Goal: Task Accomplishment & Management: Use online tool/utility

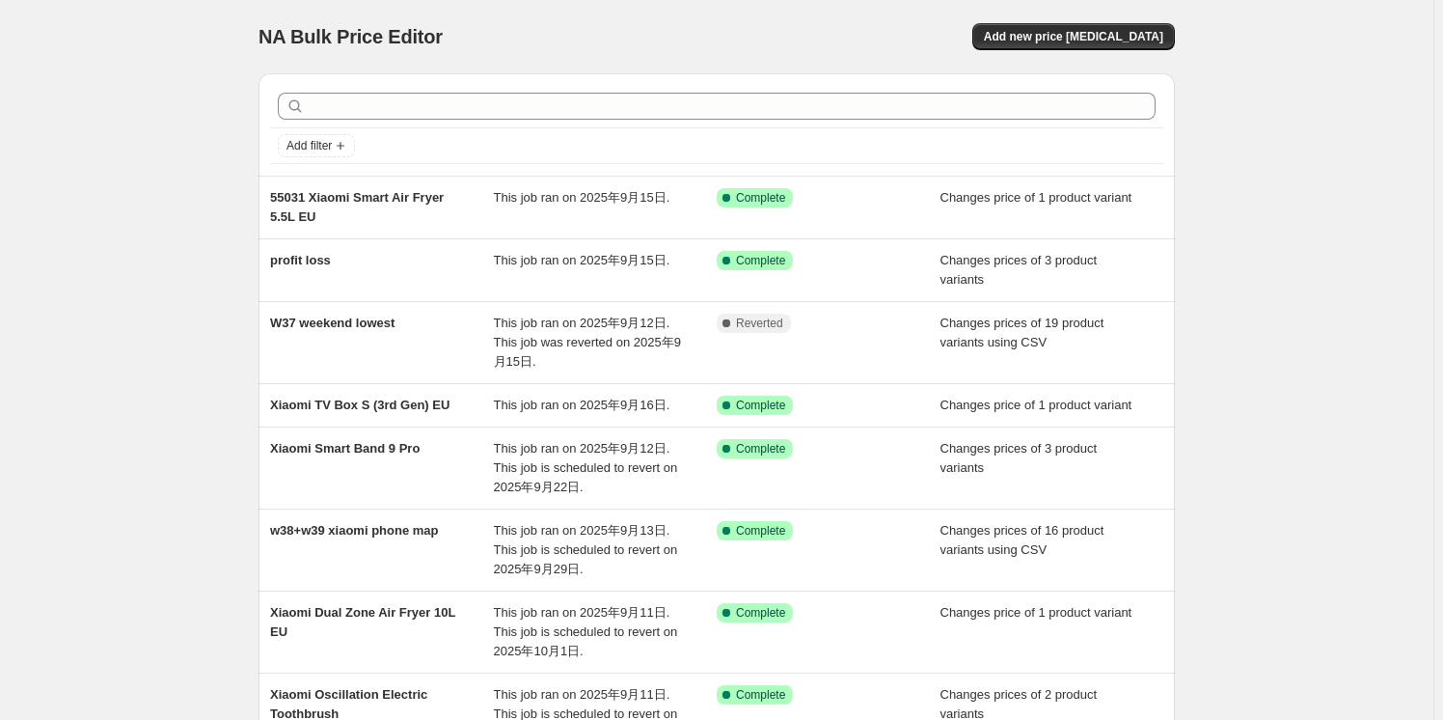
click at [632, 20] on div "NA Bulk Price Editor. This page is ready NA Bulk Price Editor Add new price [ME…" at bounding box center [717, 36] width 917 height 73
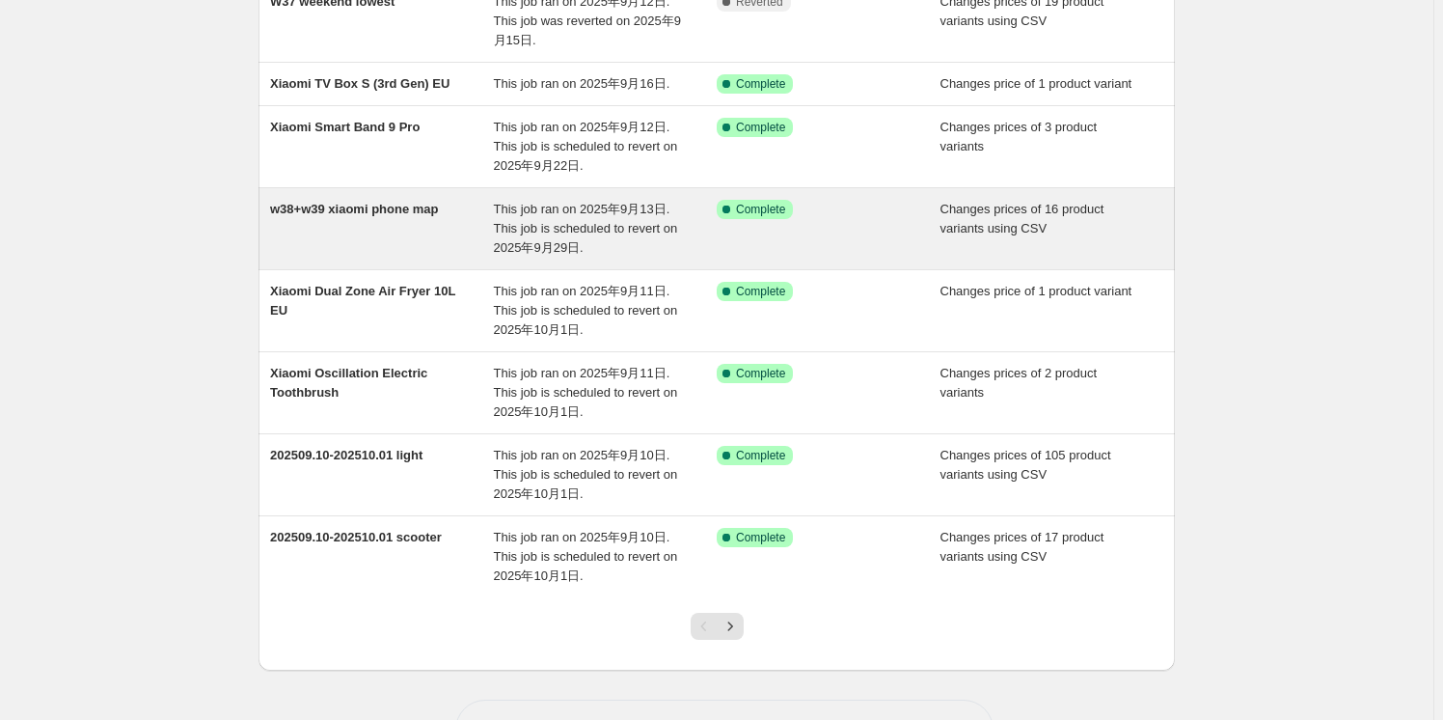
scroll to position [350, 0]
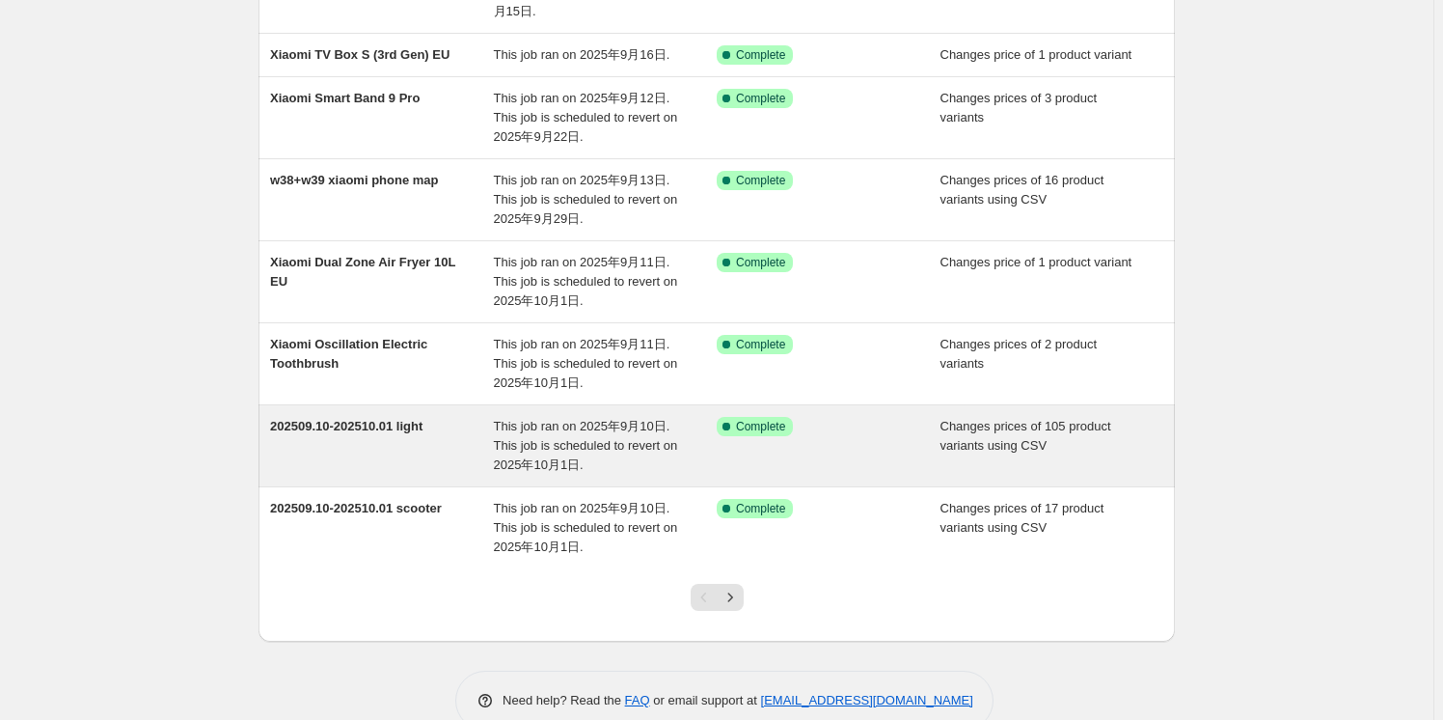
click at [368, 475] on div "202509.10-202510.01 light" at bounding box center [382, 446] width 224 height 58
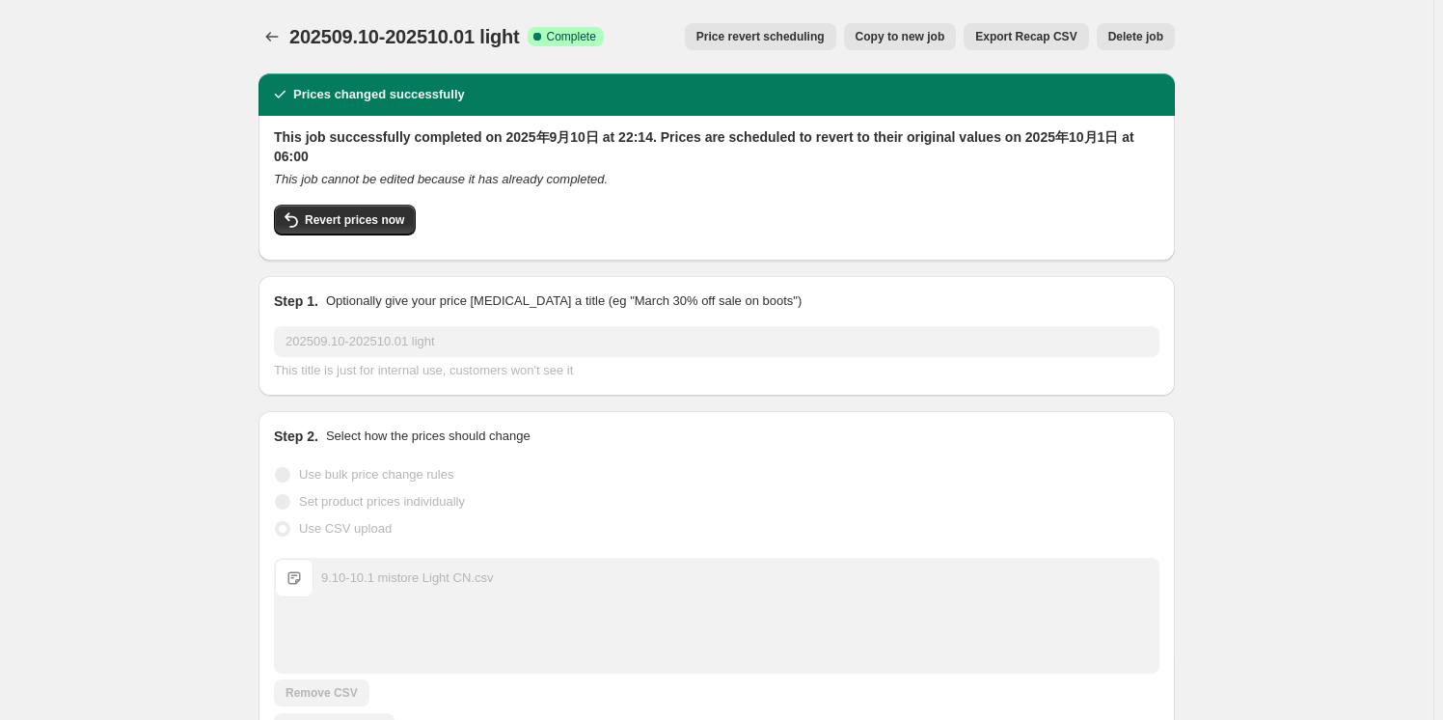
click at [938, 38] on span "Copy to new job" at bounding box center [901, 36] width 90 height 15
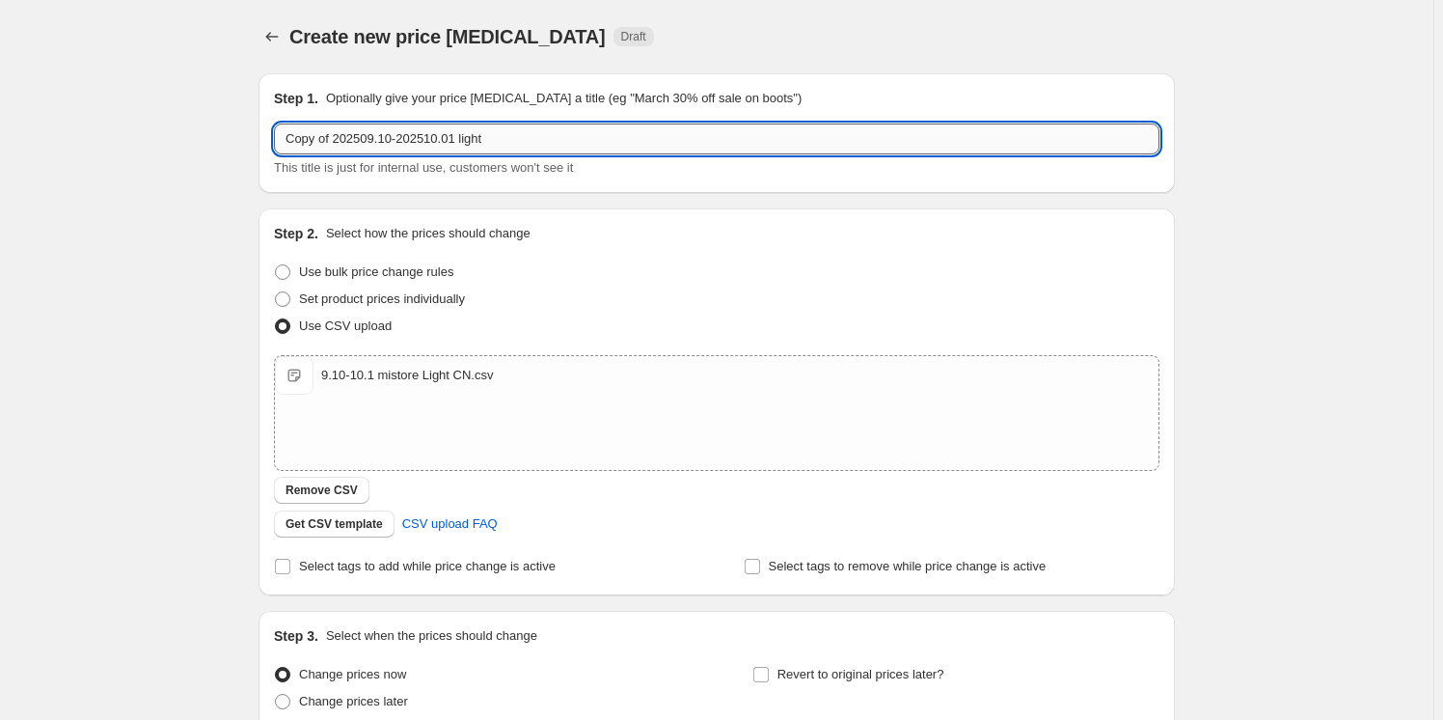
click at [472, 134] on input "Copy of 202509.10-202510.01 light" at bounding box center [717, 139] width 886 height 31
click at [509, 134] on input "Copy of 202509.10-202510.01 light" at bounding box center [717, 139] width 886 height 31
click at [342, 138] on input "Copy of 202509.10-202510.01 light" at bounding box center [717, 139] width 886 height 31
click at [503, 131] on input "202509.10-202510.01 light" at bounding box center [717, 139] width 886 height 31
type input "202509.10-202510.01 LIGHT COLLECTION RRP➡CN"
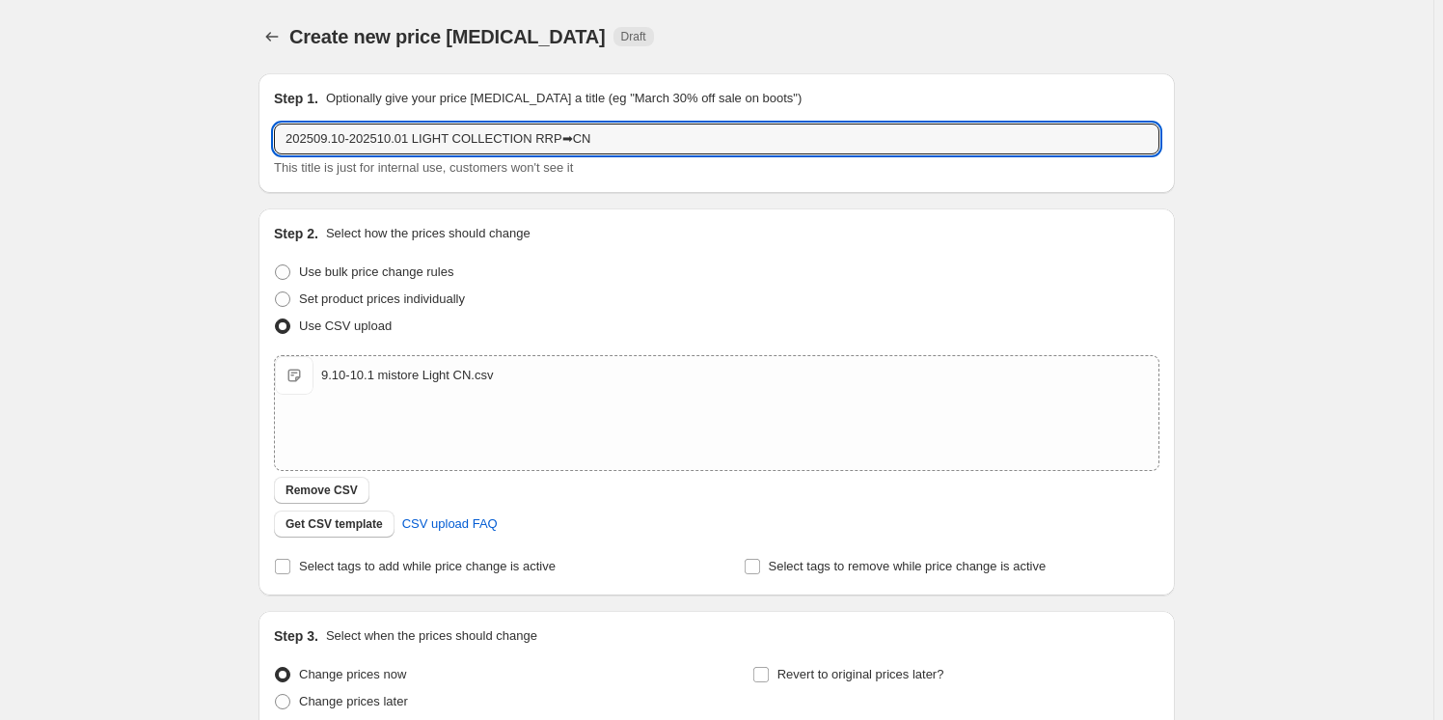
click at [174, 110] on div "Create new price [MEDICAL_DATA]. This page is ready Create new price [MEDICAL_D…" at bounding box center [717, 447] width 1434 height 894
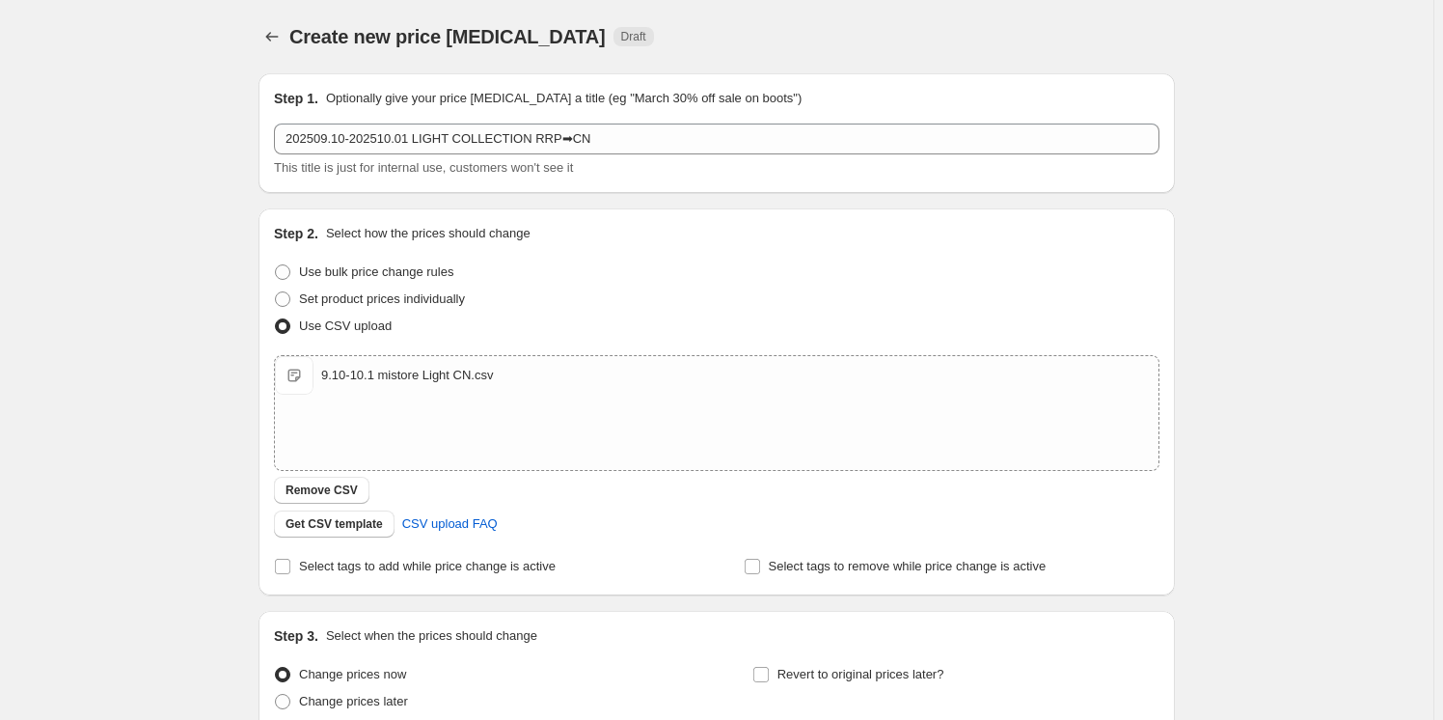
click at [140, 32] on div "Create new price [MEDICAL_DATA]. This page is ready Create new price [MEDICAL_D…" at bounding box center [717, 447] width 1434 height 894
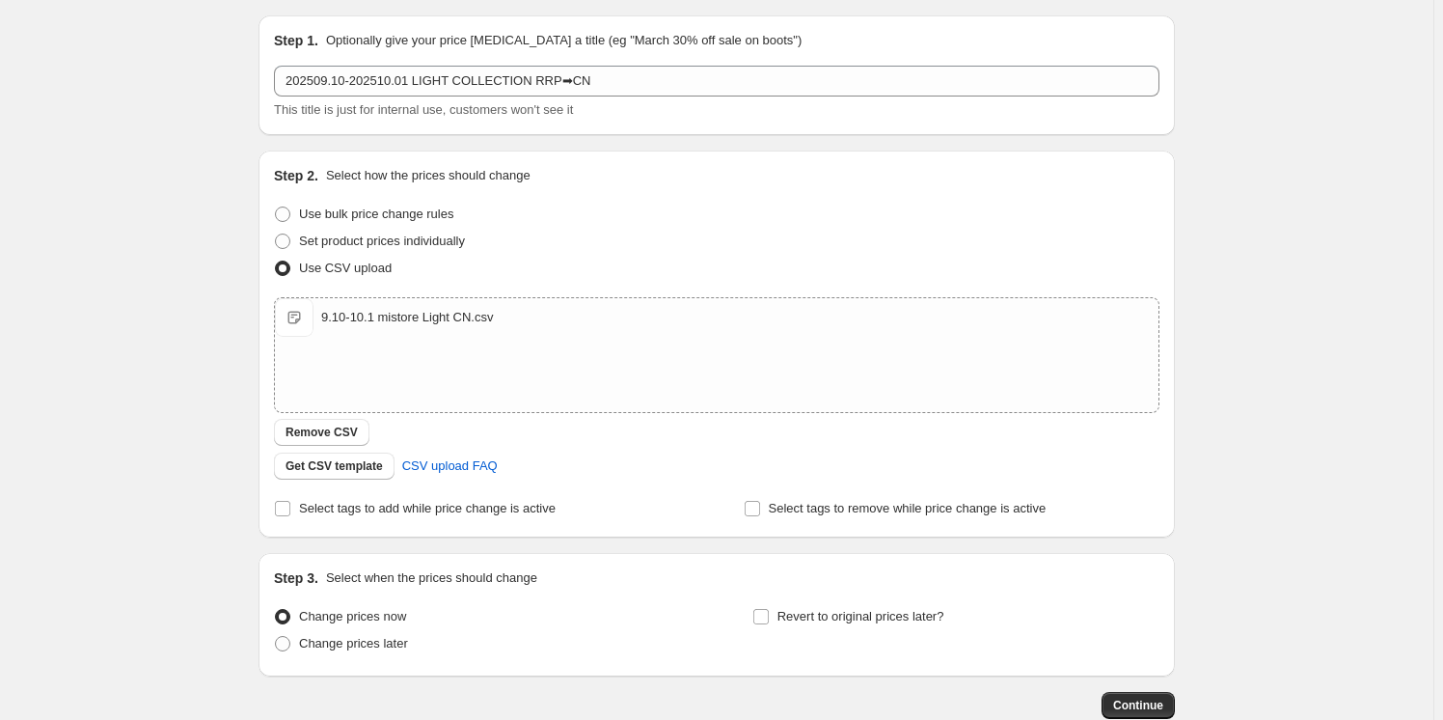
scroll to position [174, 0]
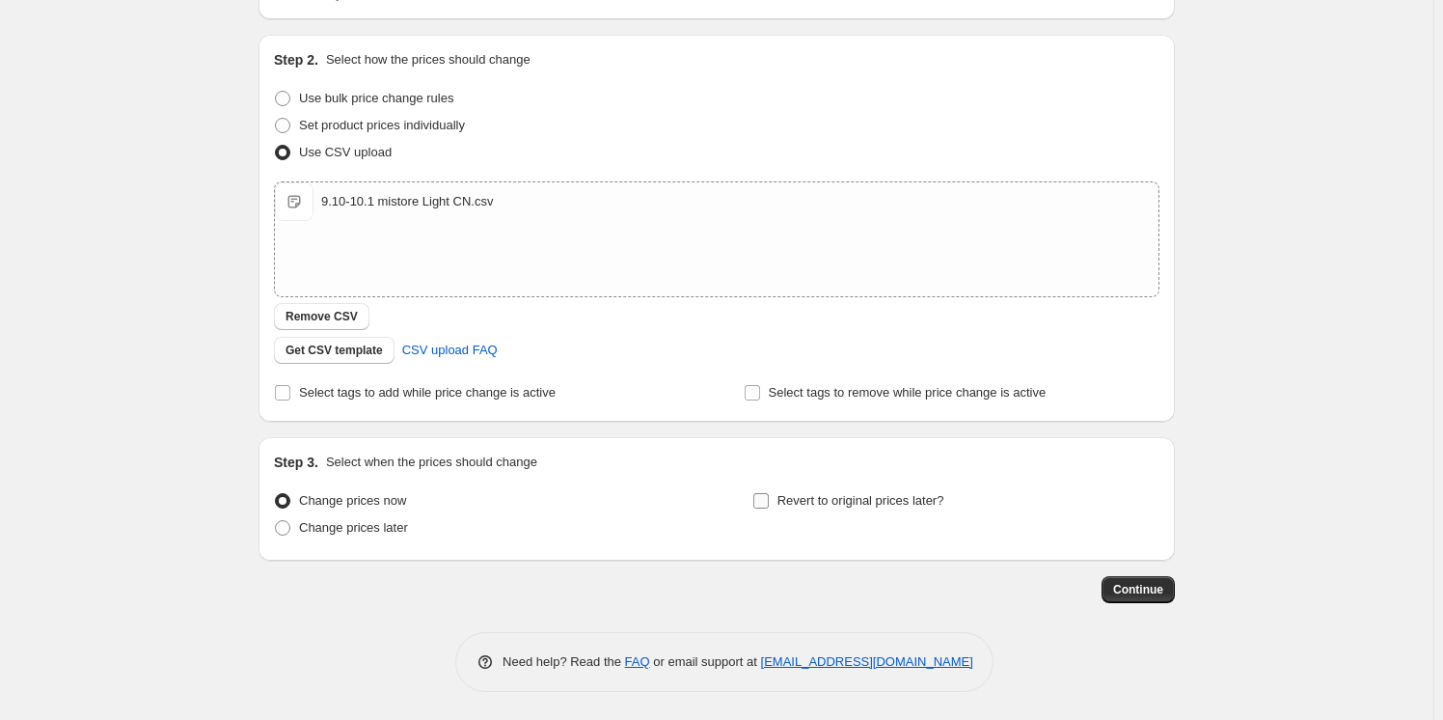
click at [824, 500] on span "Revert to original prices later?" at bounding box center [861, 500] width 167 height 14
click at [769, 500] on input "Revert to original prices later?" at bounding box center [761, 500] width 15 height 15
checkbox input "true"
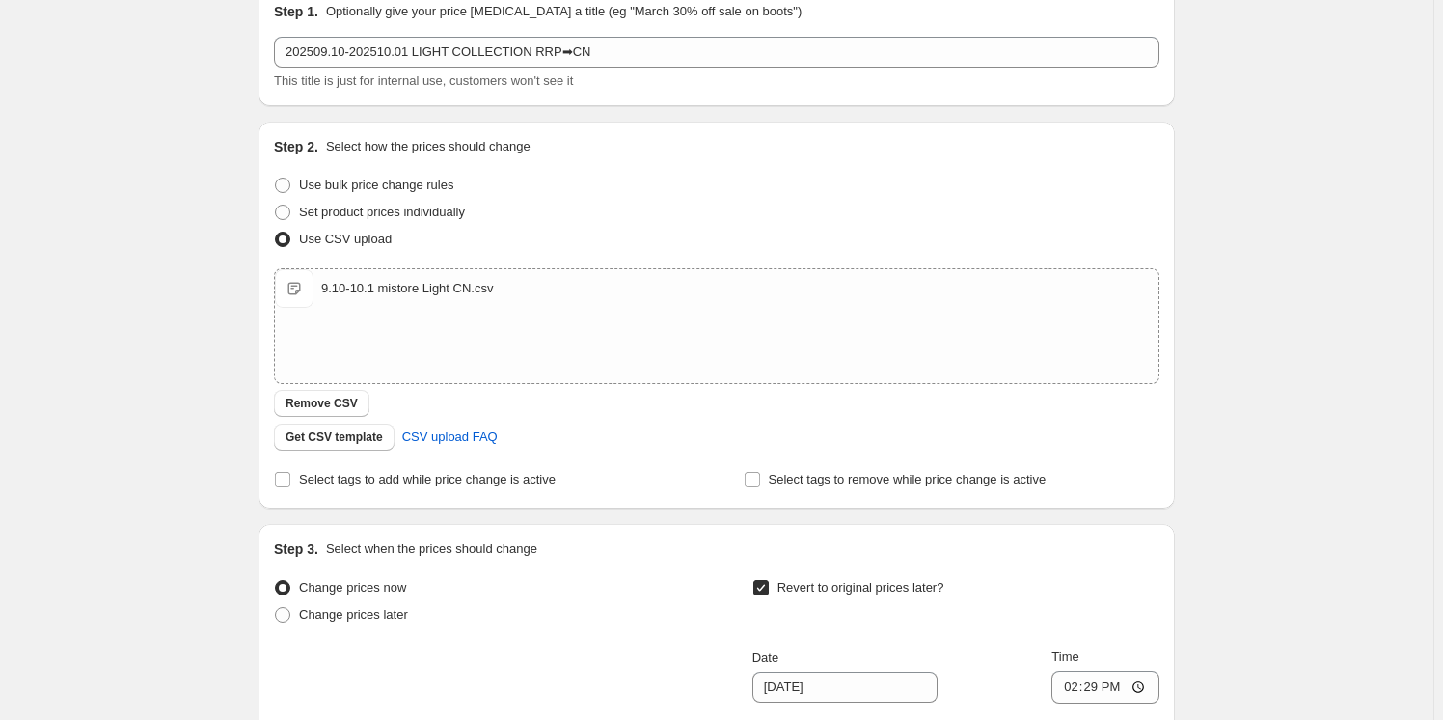
scroll to position [438, 0]
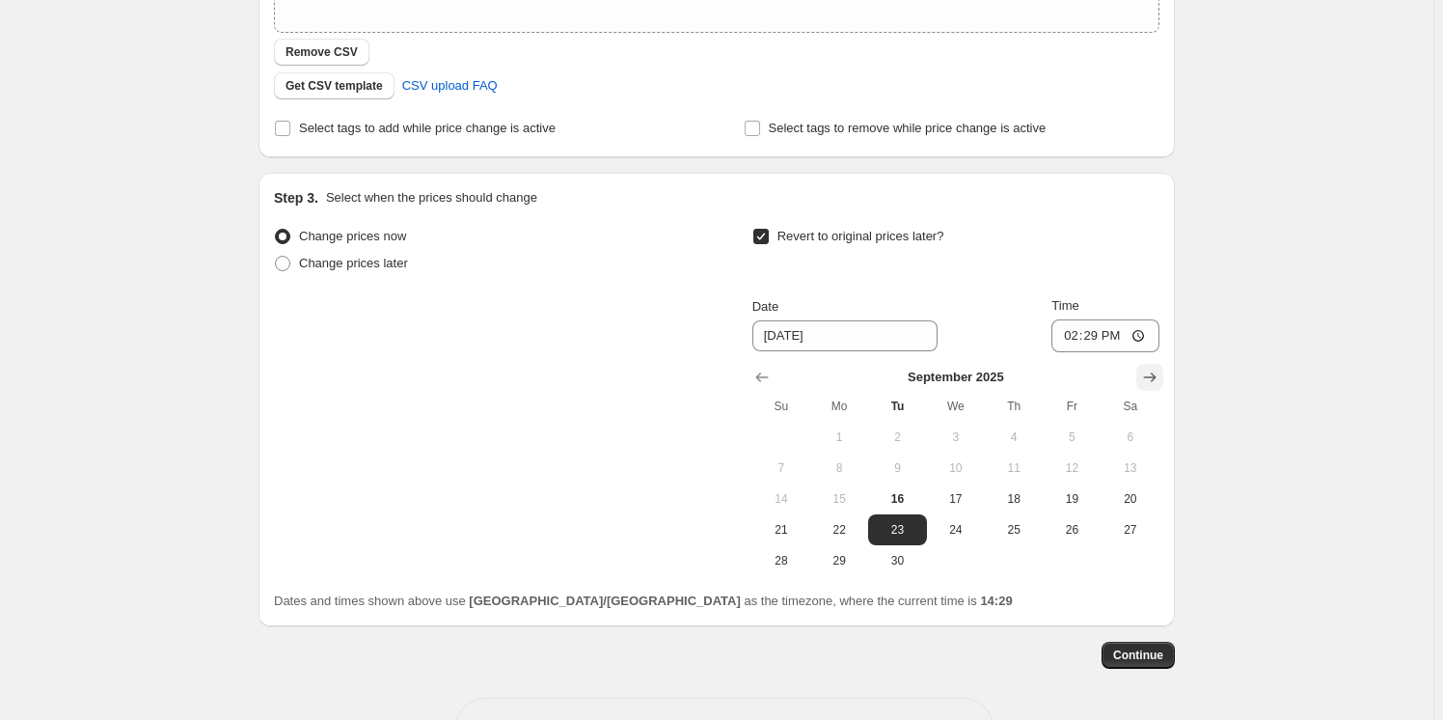
click at [1147, 369] on icon "Show next month, October 2025" at bounding box center [1149, 377] width 19 height 19
click at [961, 430] on span "1" at bounding box center [956, 436] width 42 height 15
type input "[DATE]"
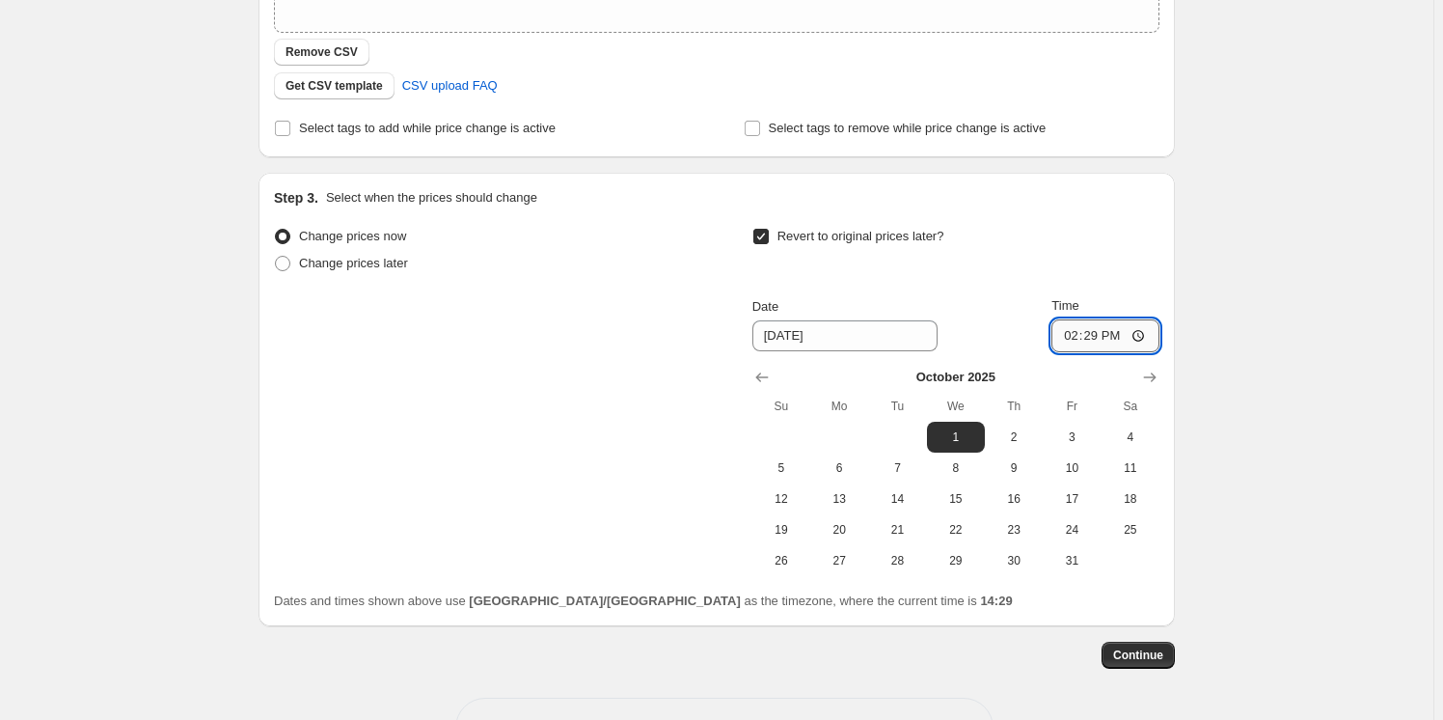
click at [1146, 329] on input "14:29" at bounding box center [1106, 335] width 108 height 33
type input "06:00"
drag, startPoint x: 1306, startPoint y: 409, endPoint x: 1254, endPoint y: 413, distance: 52.2
click at [1305, 409] on div "Create new price [MEDICAL_DATA]. This page is ready Create new price [MEDICAL_D…" at bounding box center [717, 174] width 1434 height 1224
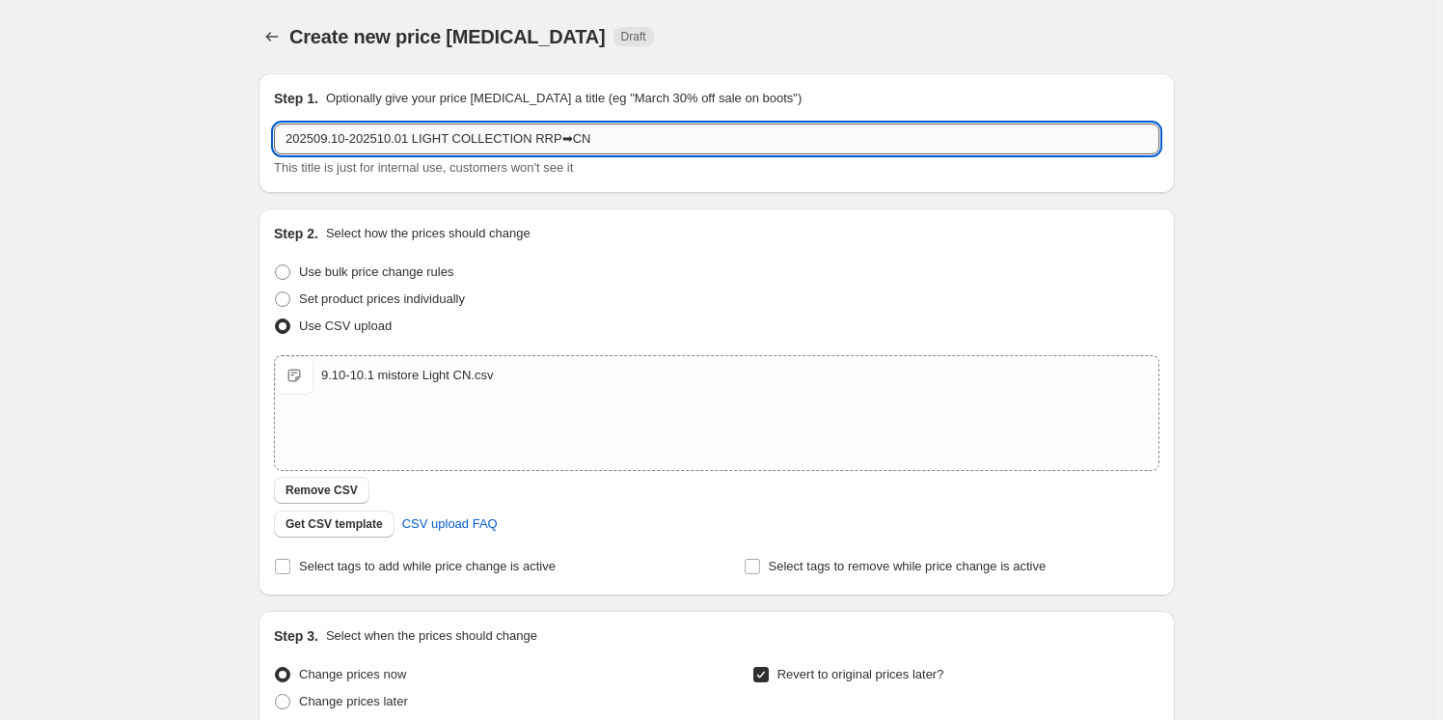
click at [351, 140] on input "202509.10-202510.01 LIGHT COLLECTION RRP➡CN" at bounding box center [717, 139] width 886 height 31
type input "202509.16-202510.01 LIGHT COLLECTION RRP➡CN"
click at [215, 212] on div "Create new price [MEDICAL_DATA]. This page is ready Create new price [MEDICAL_D…" at bounding box center [717, 612] width 1434 height 1224
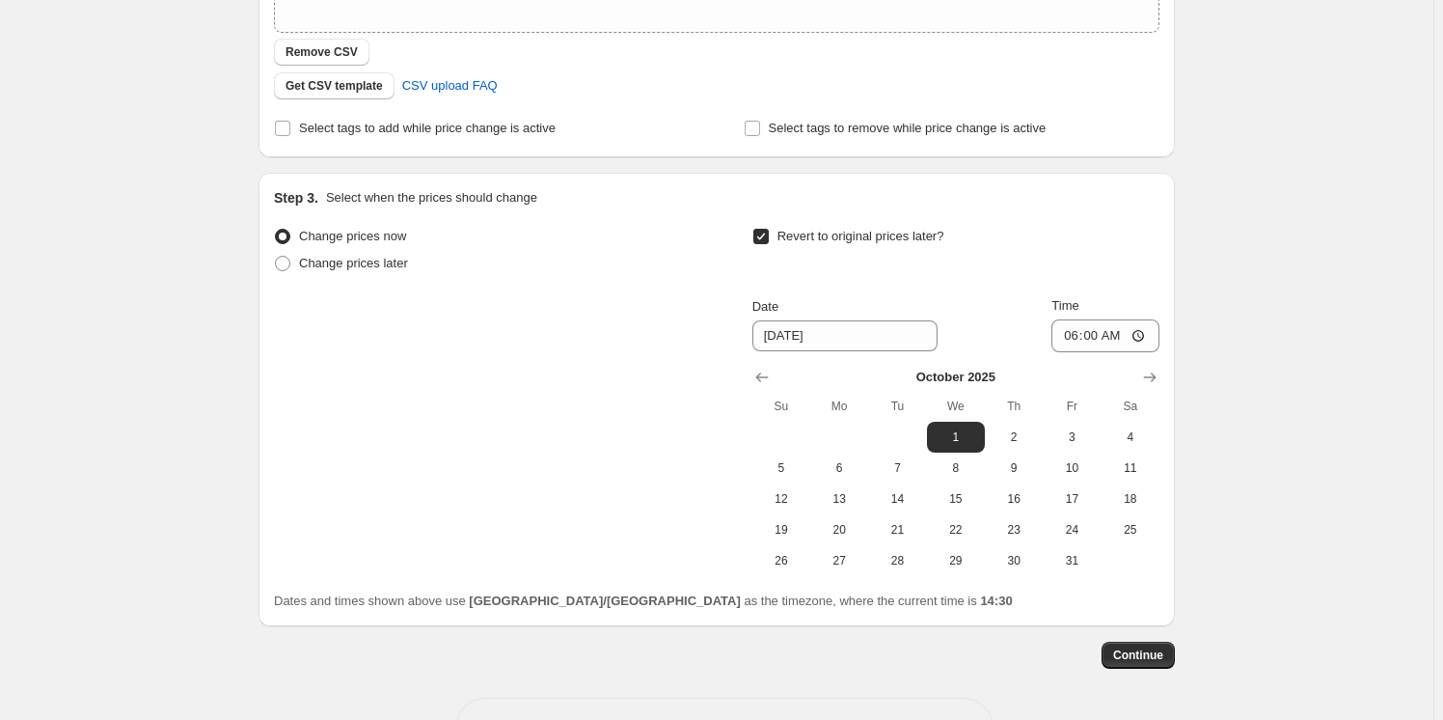
scroll to position [503, 0]
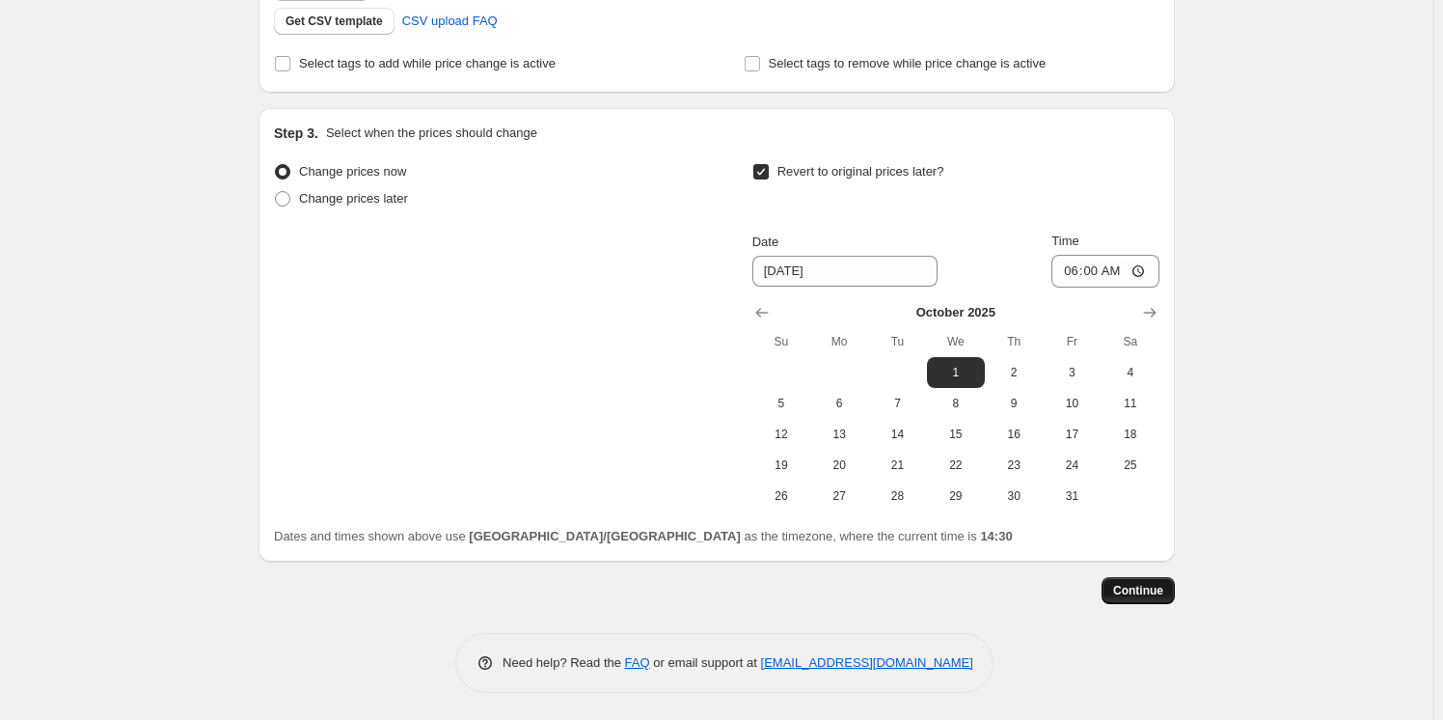
click at [1129, 583] on span "Continue" at bounding box center [1138, 590] width 50 height 15
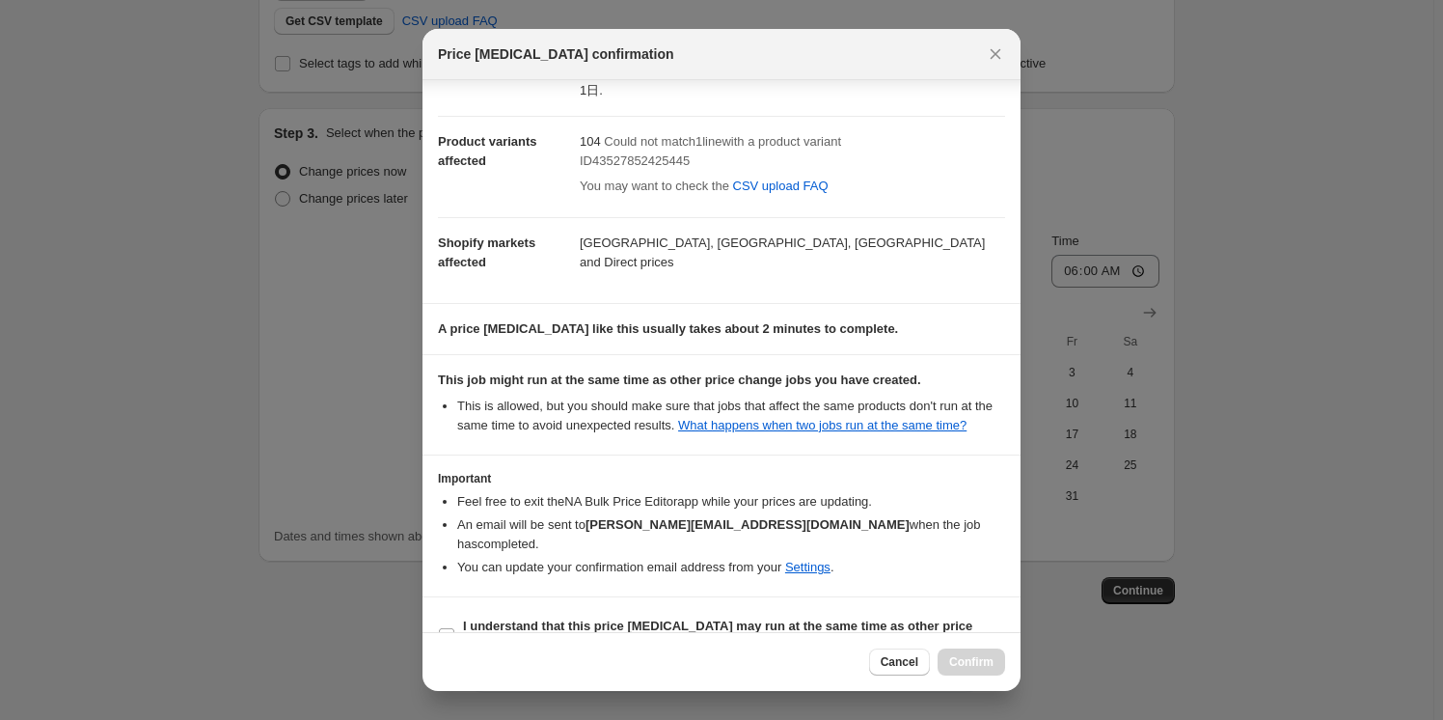
scroll to position [109, 0]
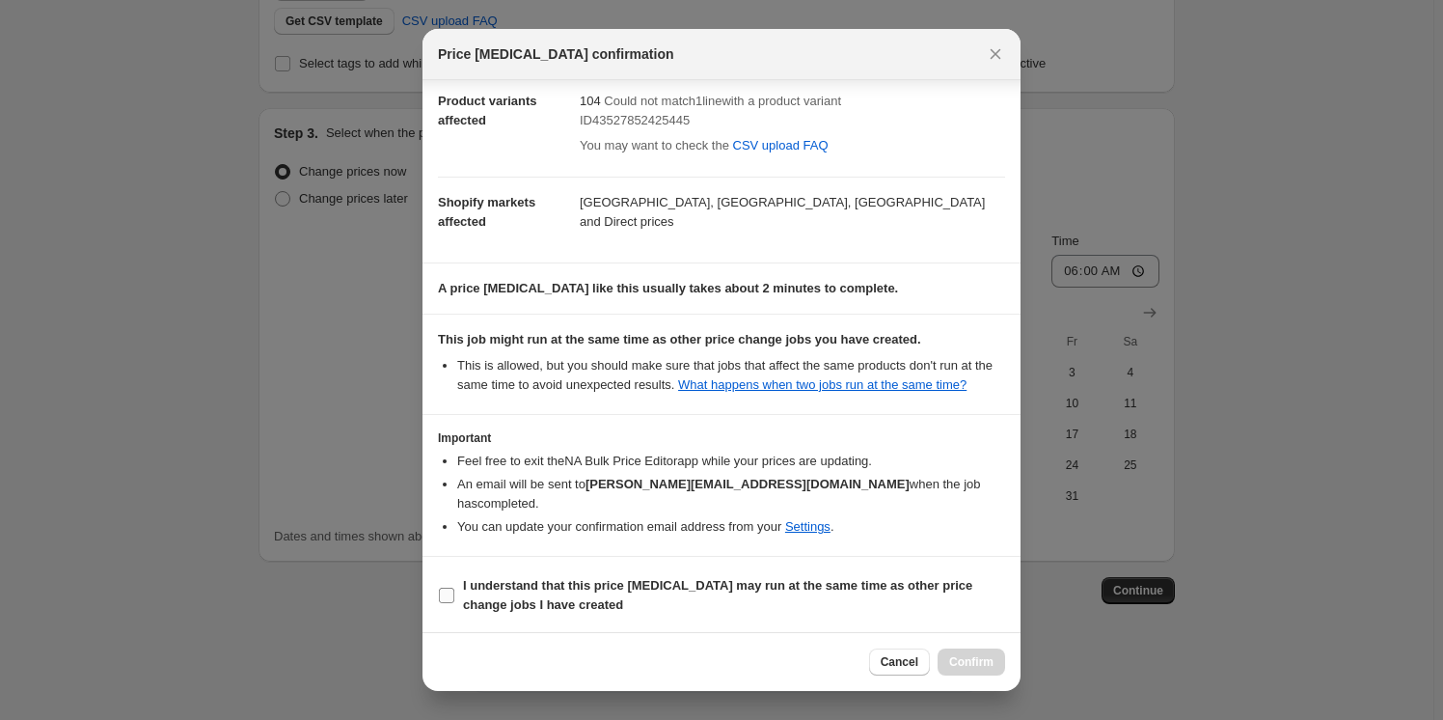
drag, startPoint x: 735, startPoint y: 587, endPoint x: 754, endPoint y: 592, distance: 19.2
click at [735, 587] on b "I understand that this price [MEDICAL_DATA] may run at the same time as other p…" at bounding box center [717, 595] width 509 height 34
click at [454, 588] on input "I understand that this price [MEDICAL_DATA] may run at the same time as other p…" at bounding box center [446, 595] width 15 height 15
checkbox input "true"
click at [969, 662] on span "Confirm" at bounding box center [971, 661] width 44 height 15
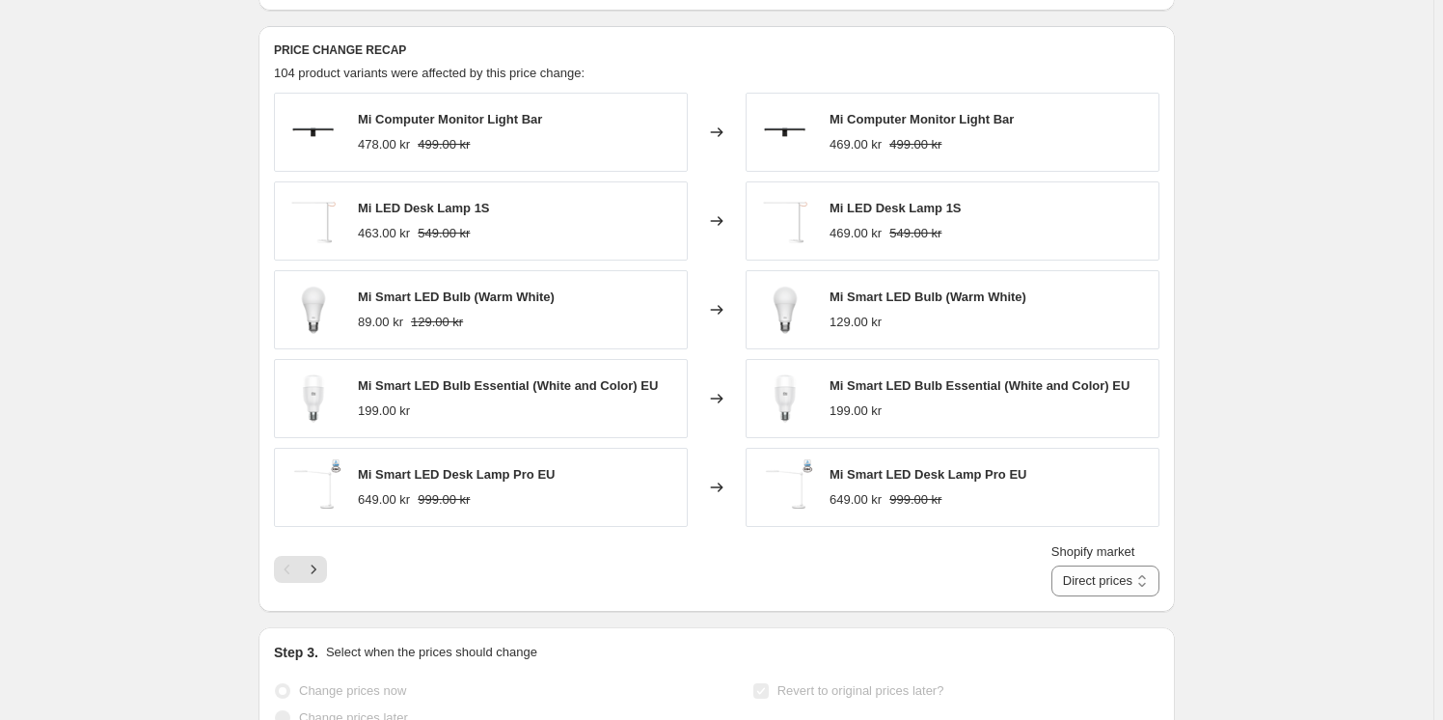
scroll to position [789, 0]
click at [320, 567] on icon "Next" at bounding box center [313, 567] width 19 height 19
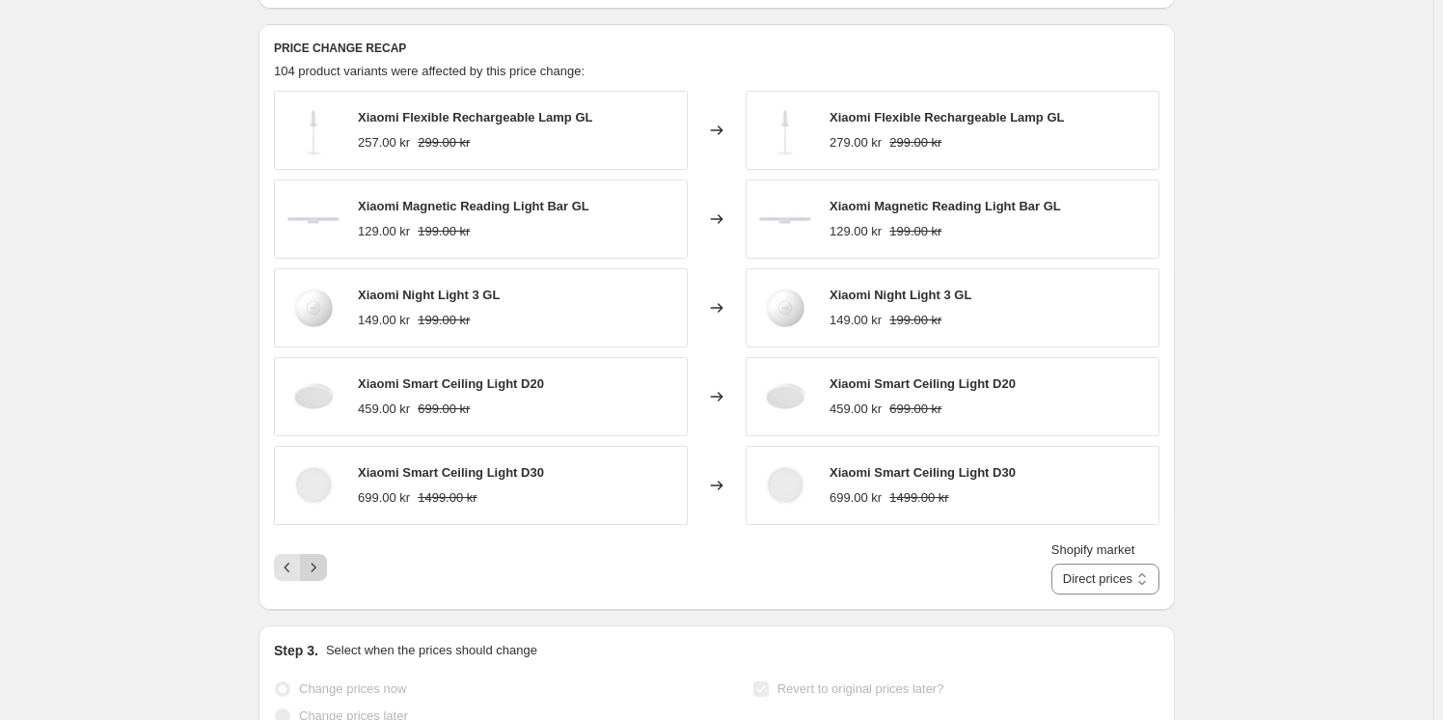
click at [320, 567] on icon "Next" at bounding box center [313, 567] width 19 height 19
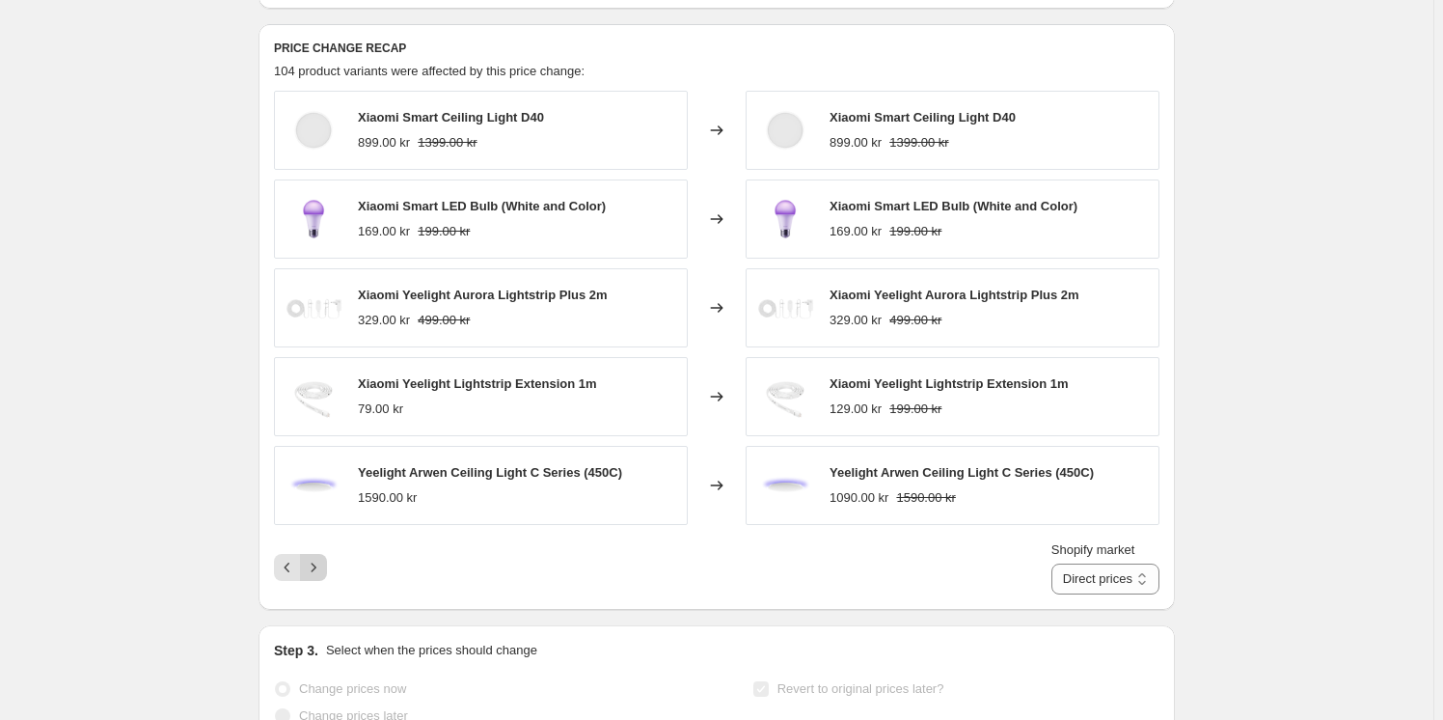
click at [323, 566] on icon "Next" at bounding box center [313, 567] width 19 height 19
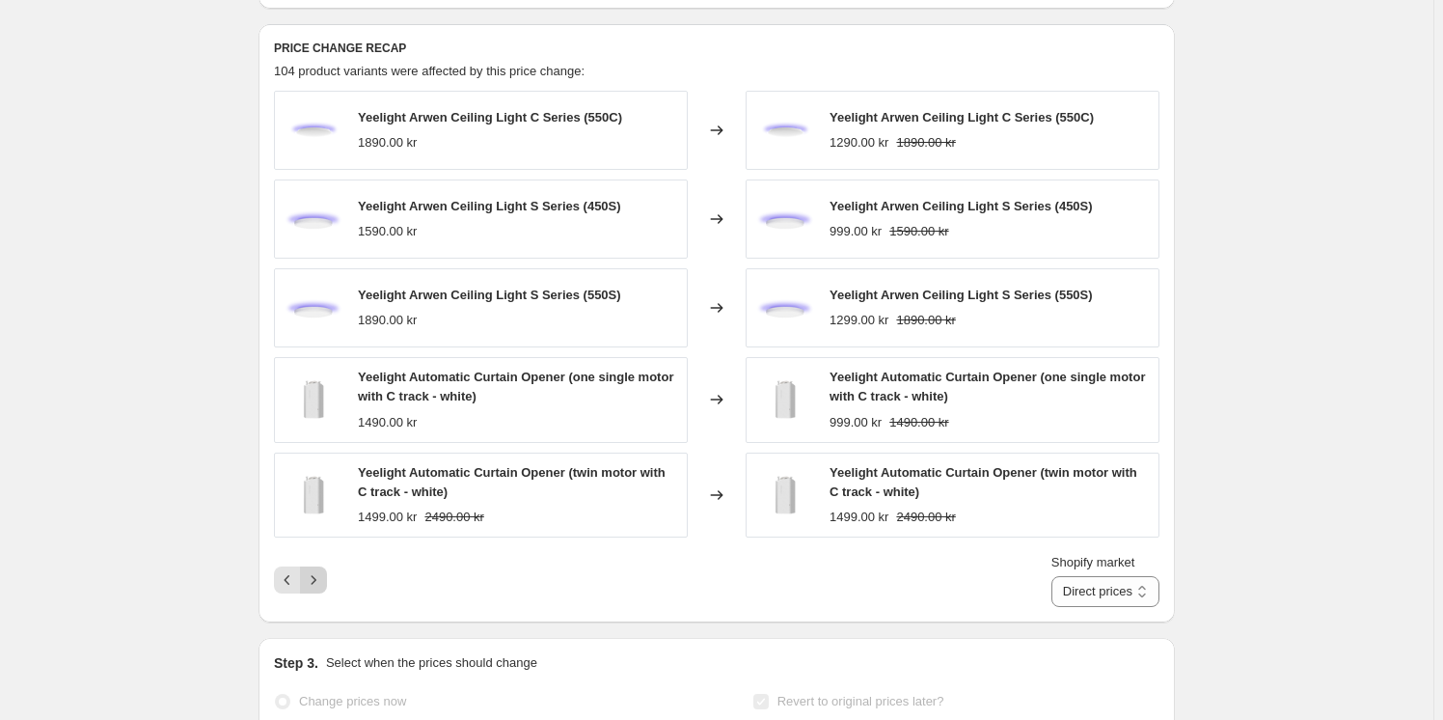
click at [317, 584] on icon "Next" at bounding box center [313, 579] width 19 height 19
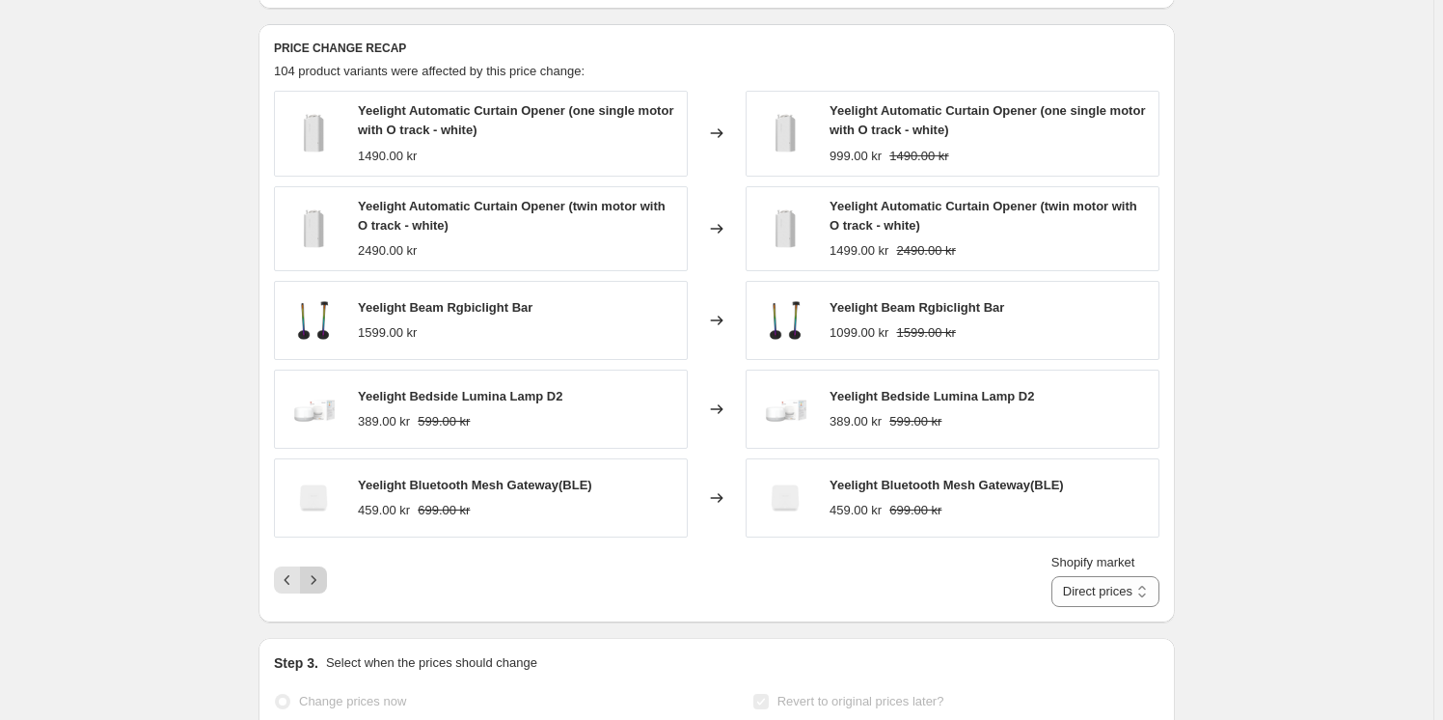
click at [317, 584] on icon "Next" at bounding box center [313, 579] width 19 height 19
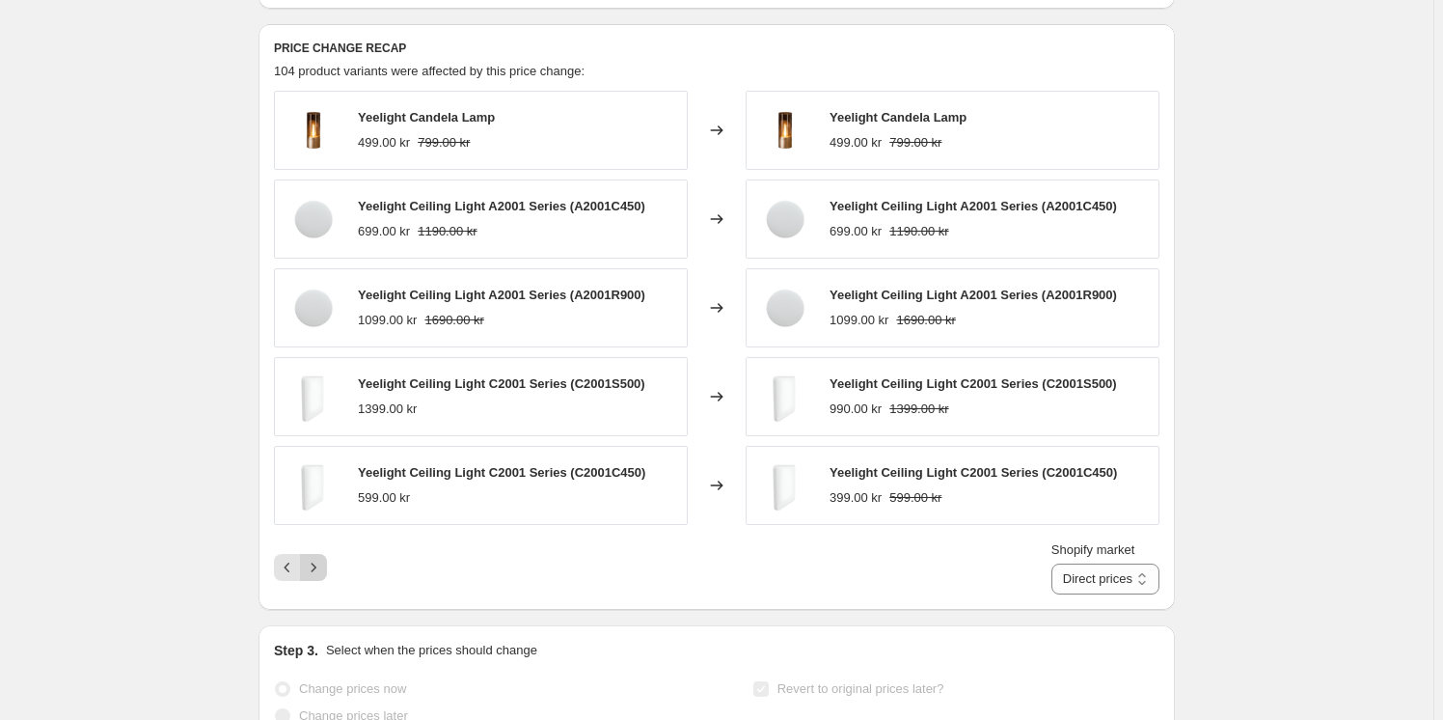
click at [315, 575] on icon "Next" at bounding box center [313, 567] width 19 height 19
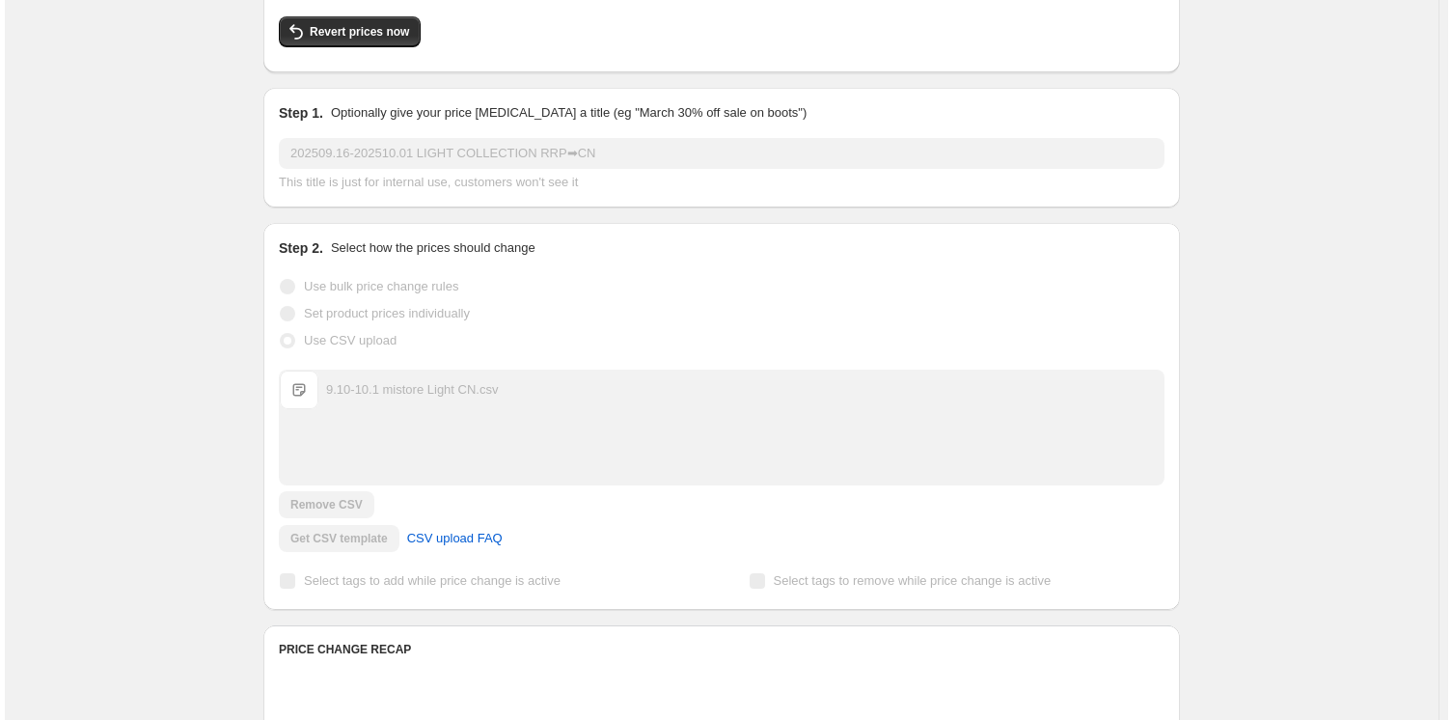
scroll to position [0, 0]
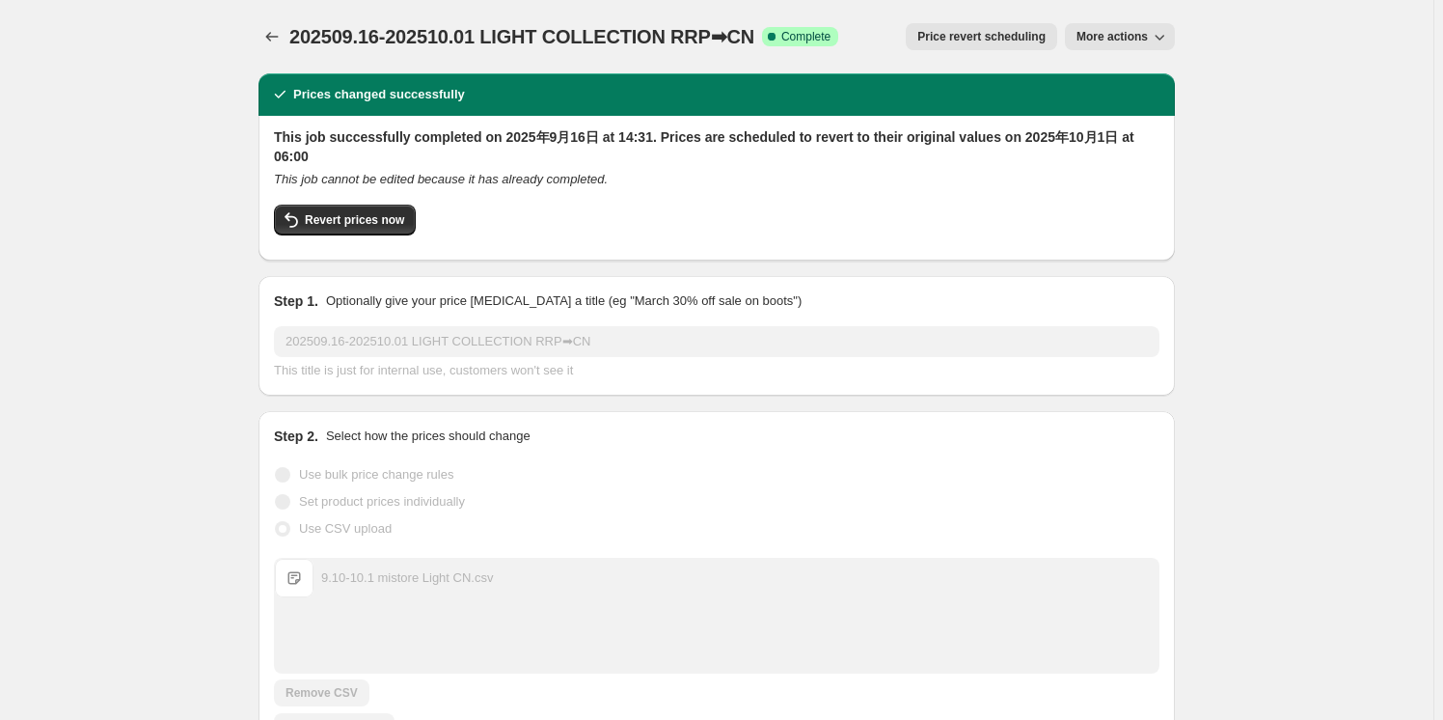
click at [268, 32] on icon "Price change jobs" at bounding box center [271, 36] width 19 height 19
